Goal: Task Accomplishment & Management: Manage account settings

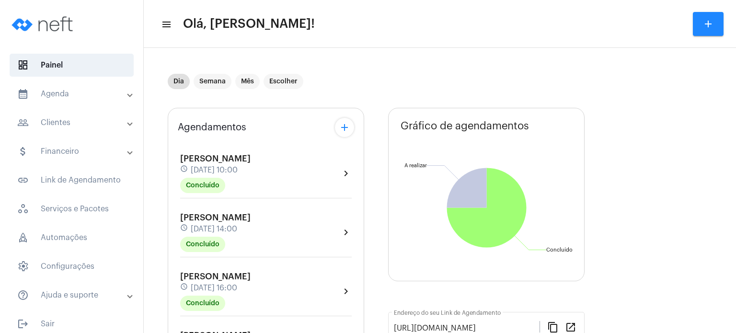
click at [169, 161] on div "Agendamentos add [PERSON_NAME] schedule [DATE] 10:00 Concluído chevron_right [P…" at bounding box center [266, 247] width 196 height 279
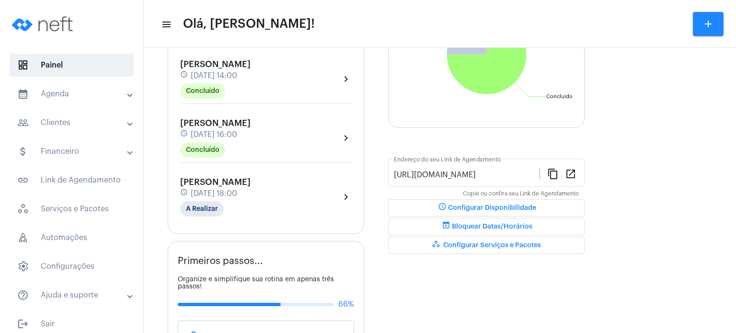
scroll to position [173, 0]
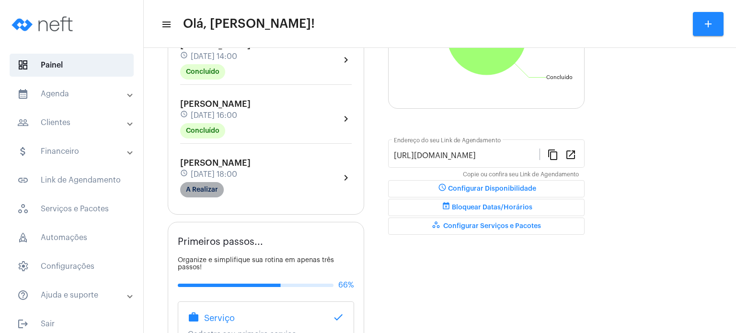
click at [204, 182] on mat-chip "A Realizar" at bounding box center [202, 189] width 44 height 15
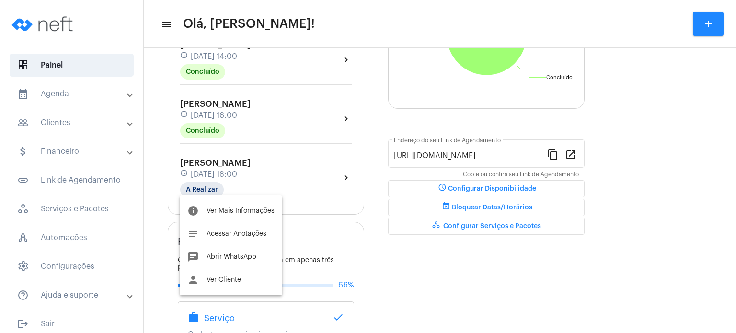
click at [209, 104] on div at bounding box center [368, 166] width 736 height 333
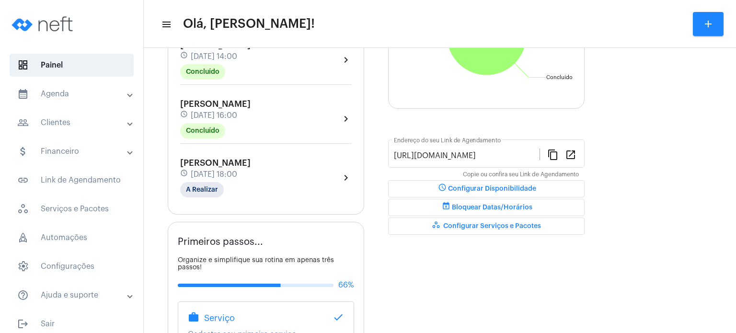
click at [209, 104] on span "[PERSON_NAME]" at bounding box center [215, 104] width 70 height 9
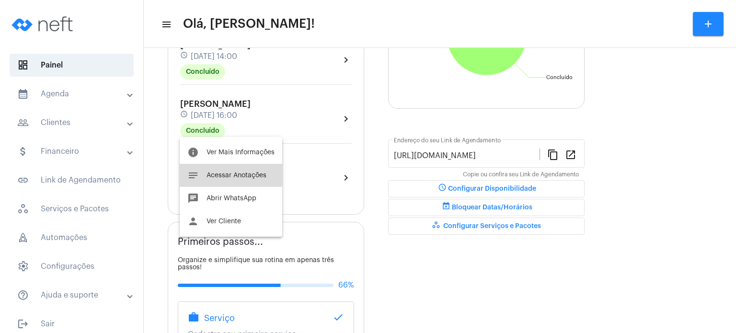
click at [207, 168] on button "notes Acessar Anotações" at bounding box center [231, 175] width 103 height 23
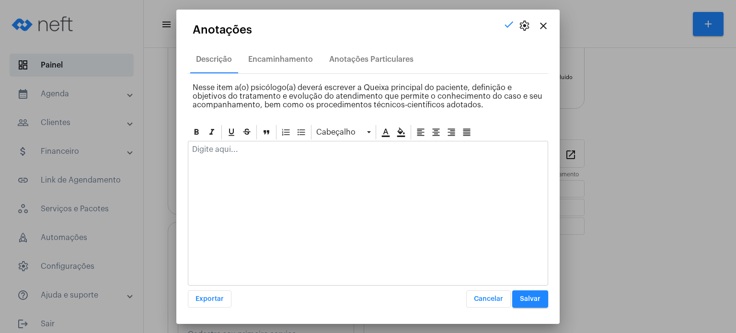
click at [245, 160] on div at bounding box center [367, 151] width 359 height 21
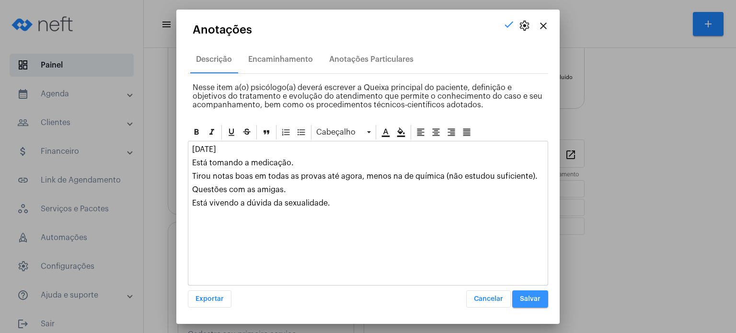
click at [532, 290] on button "Salvar" at bounding box center [530, 298] width 36 height 17
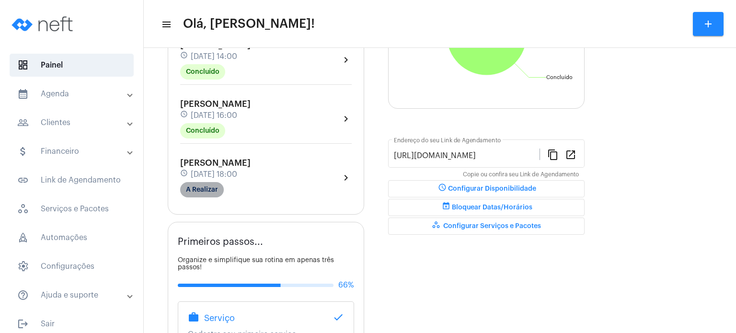
click at [209, 187] on mat-chip "A Realizar" at bounding box center [202, 189] width 44 height 15
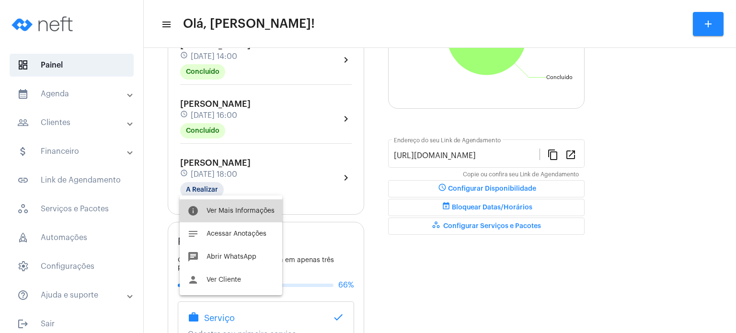
click at [265, 211] on span "Ver Mais Informações" at bounding box center [241, 211] width 68 height 7
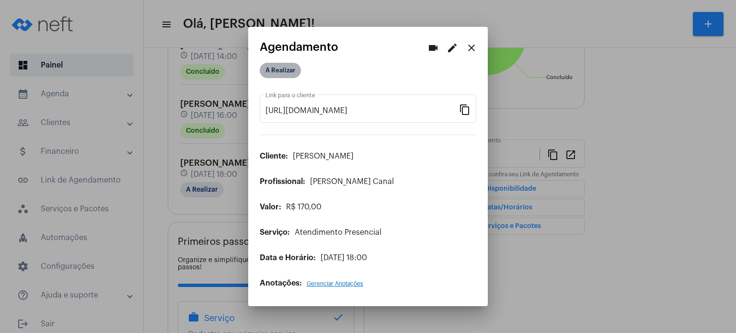
click at [290, 69] on mat-chip "A Realizar" at bounding box center [280, 70] width 41 height 15
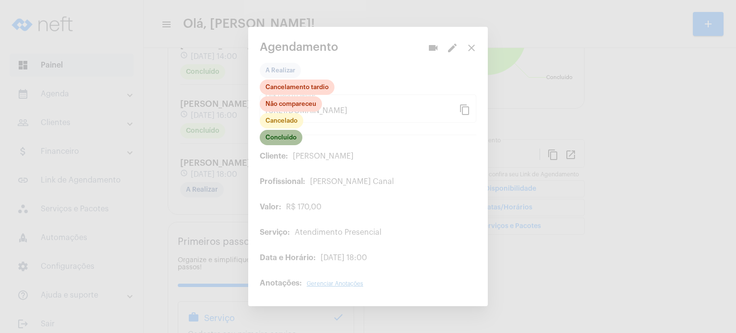
click at [290, 135] on mat-chip "Concluído" at bounding box center [281, 137] width 43 height 15
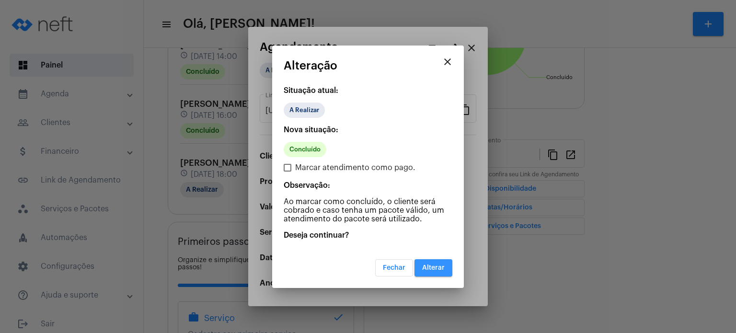
click at [427, 266] on span "Alterar" at bounding box center [433, 268] width 23 height 7
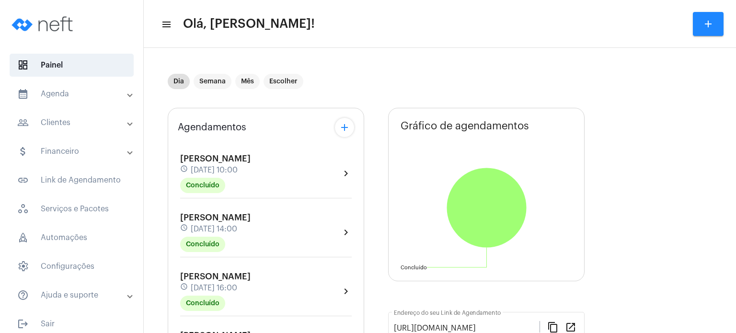
click at [176, 228] on div "Agendamentos add [PERSON_NAME] schedule [DATE] 10:00 Concluído chevron_right [P…" at bounding box center [266, 247] width 196 height 279
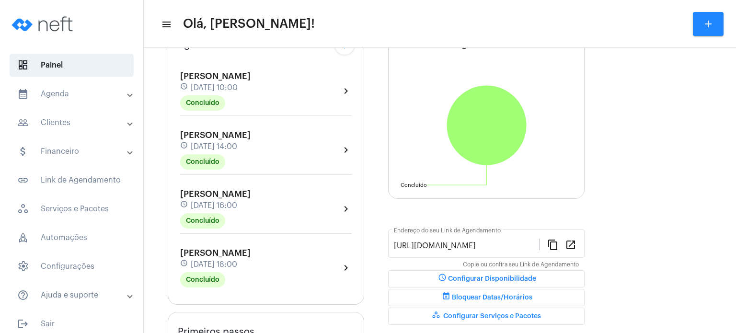
scroll to position [115, 0]
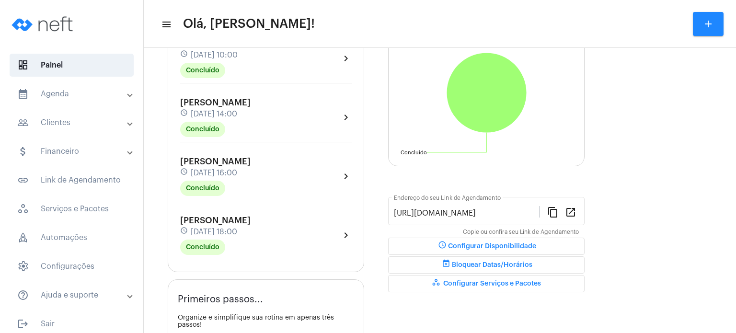
click at [211, 219] on span "[PERSON_NAME]" at bounding box center [215, 220] width 70 height 9
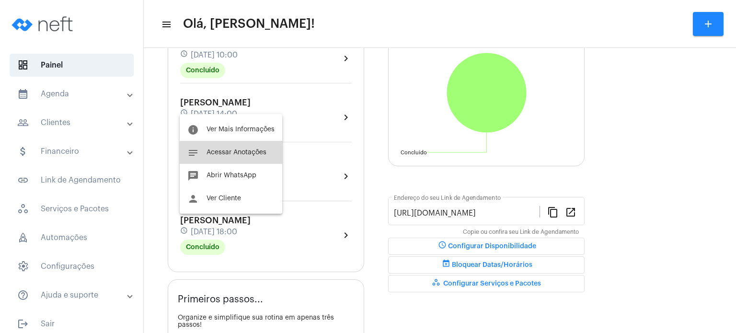
click at [245, 156] on button "notes Acessar Anotações" at bounding box center [231, 152] width 103 height 23
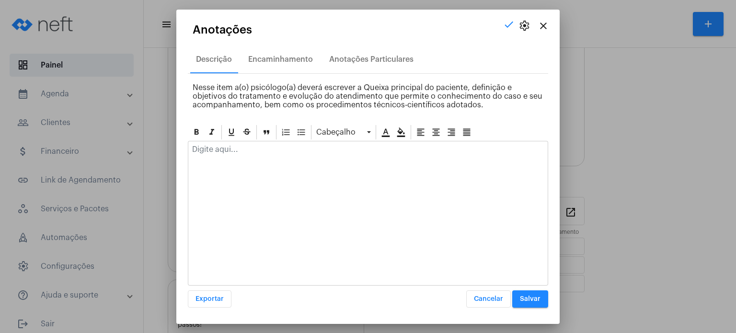
click at [240, 148] on p at bounding box center [368, 149] width 352 height 9
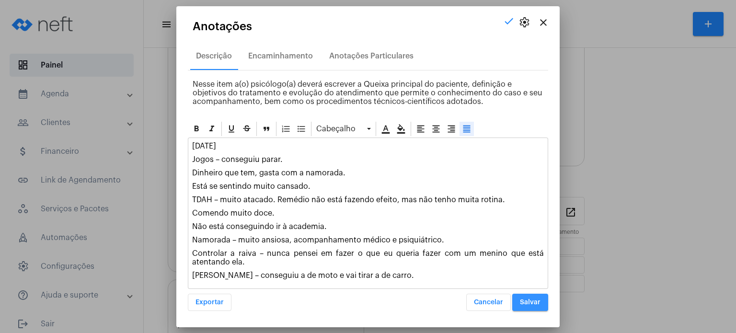
click at [532, 299] on span "Salvar" at bounding box center [530, 302] width 21 height 7
